Goal: Go to known website: Go to known website

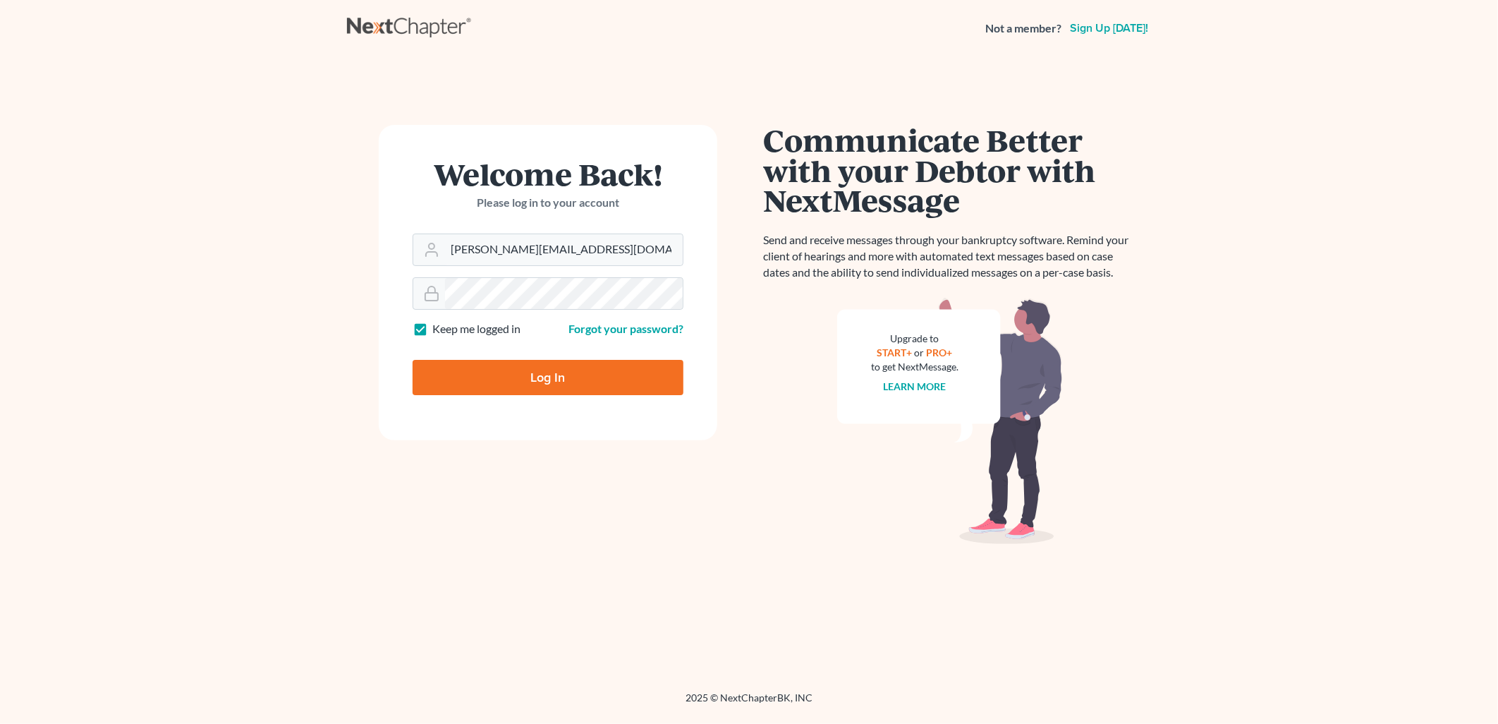
click at [551, 389] on input "Log In" at bounding box center [548, 377] width 271 height 35
type input "Thinking..."
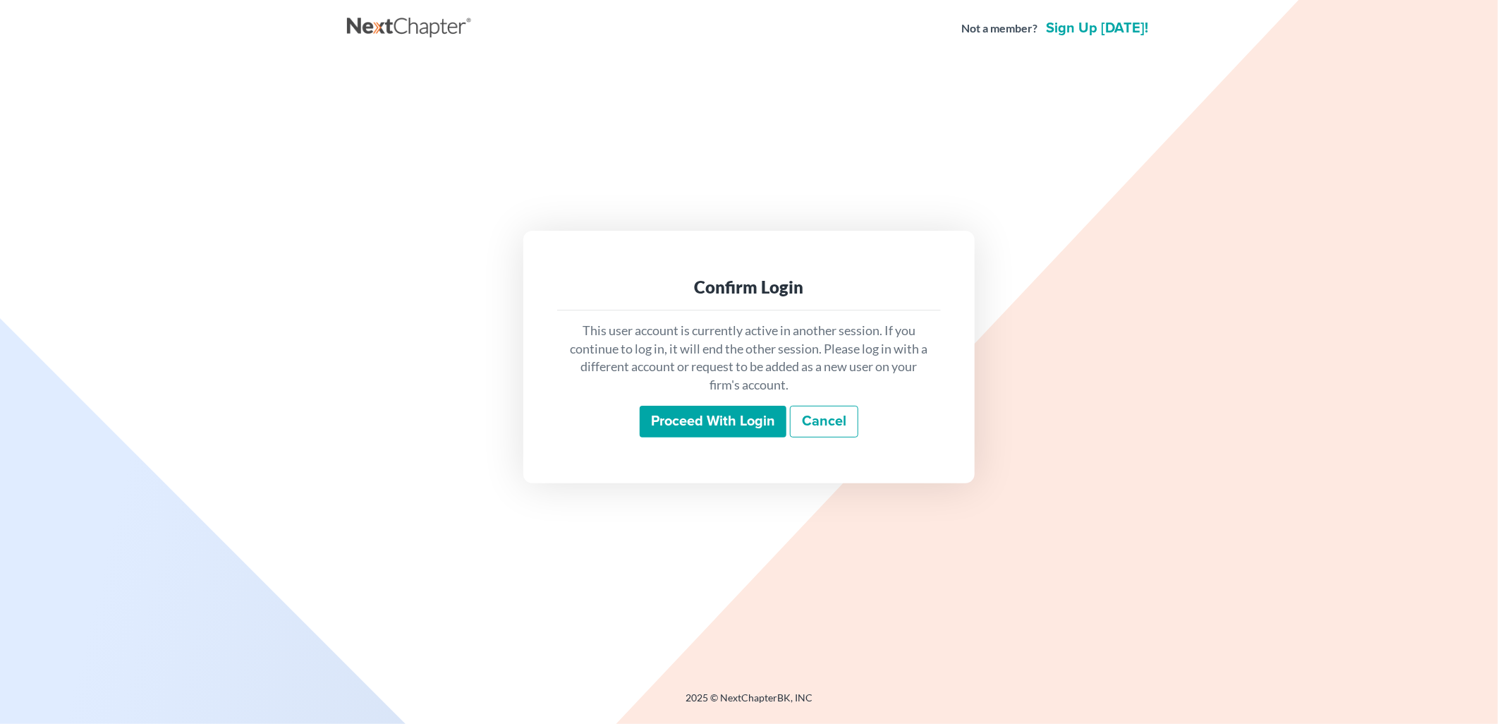
click at [710, 417] on input "Proceed with login" at bounding box center [713, 422] width 147 height 32
